Goal: Task Accomplishment & Management: Manage account settings

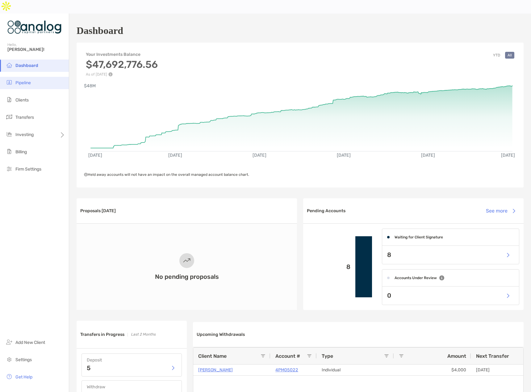
click at [23, 80] on span "Pipeline" at bounding box center [22, 82] width 15 height 5
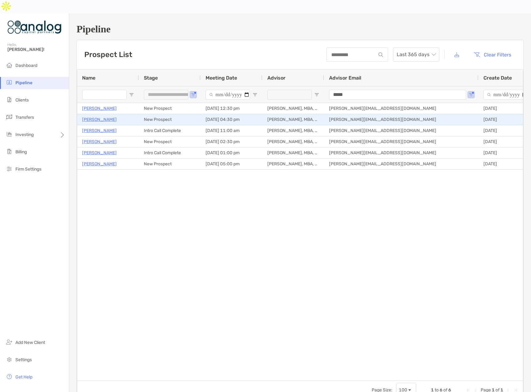
click at [89, 116] on p "[PERSON_NAME]" at bounding box center [99, 120] width 35 height 8
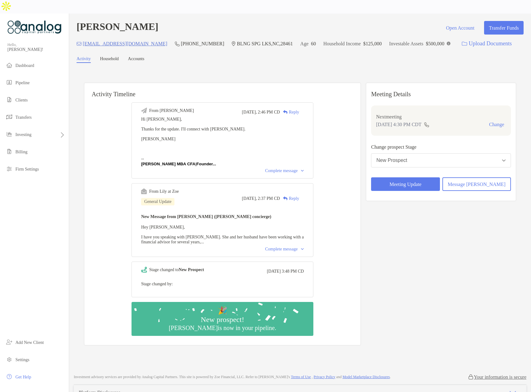
click at [273, 247] on div "Complete message" at bounding box center [284, 249] width 39 height 5
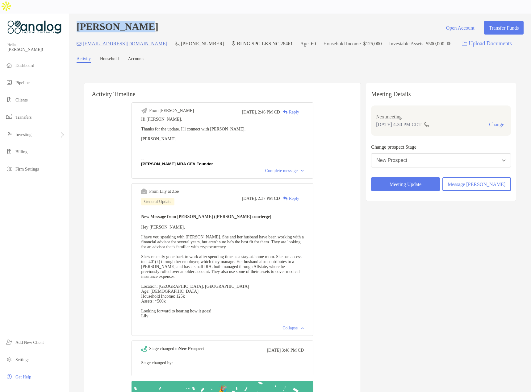
drag, startPoint x: 154, startPoint y: 15, endPoint x: 80, endPoint y: 15, distance: 73.5
click at [80, 21] on div "Donna Hughes Open Account Transfer Funds" at bounding box center [300, 28] width 447 height 14
copy h4 "[PERSON_NAME]"
click at [195, 56] on div "Activity Household Accounts" at bounding box center [300, 59] width 447 height 6
drag, startPoint x: 257, startPoint y: 30, endPoint x: 234, endPoint y: 31, distance: 23.2
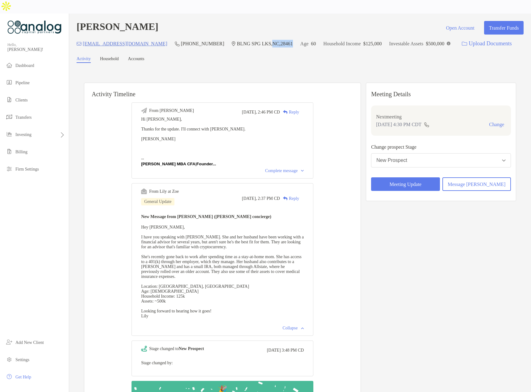
click at [234, 37] on div "donna3hug@gmail.com (610) 573-1250 BLNG SPG LKS , NC , 28461 Age 60 Household I…" at bounding box center [300, 43] width 447 height 13
copy p "NC , 28461"
